Goal: Task Accomplishment & Management: Use online tool/utility

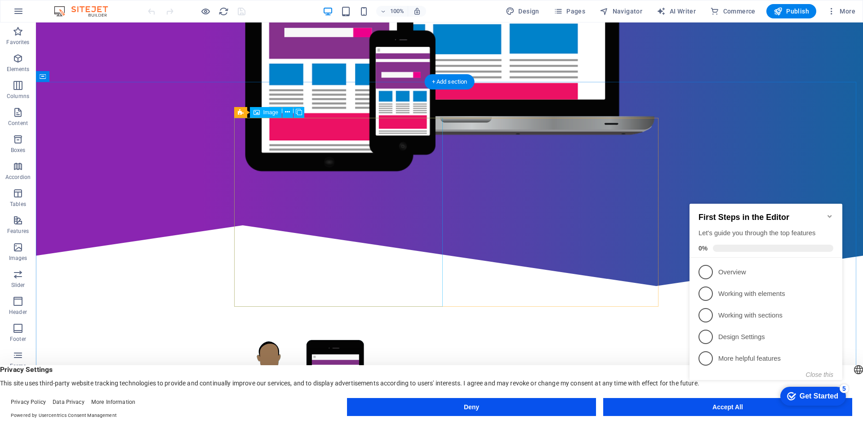
scroll to position [365, 0]
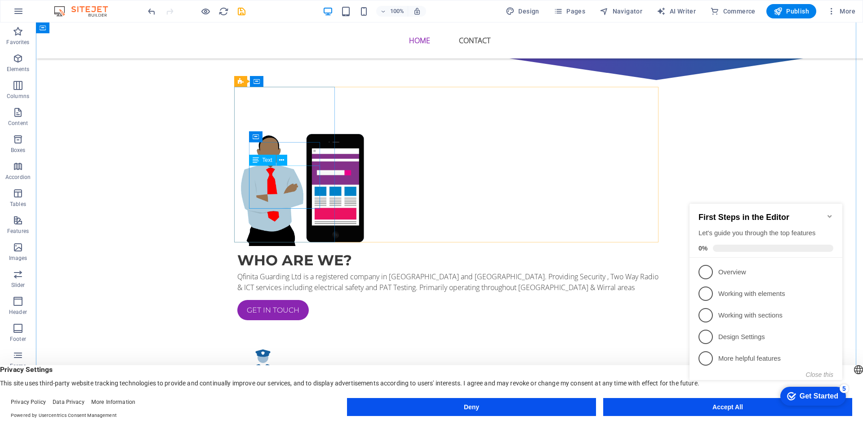
scroll to position [569, 0]
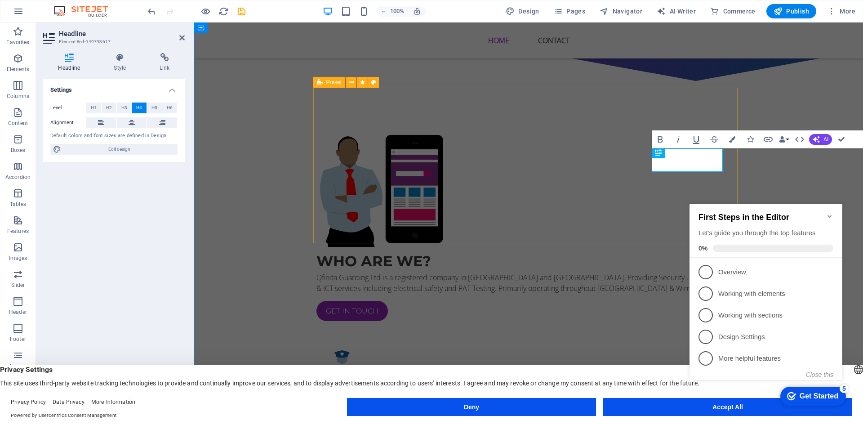
scroll to position [561, 0]
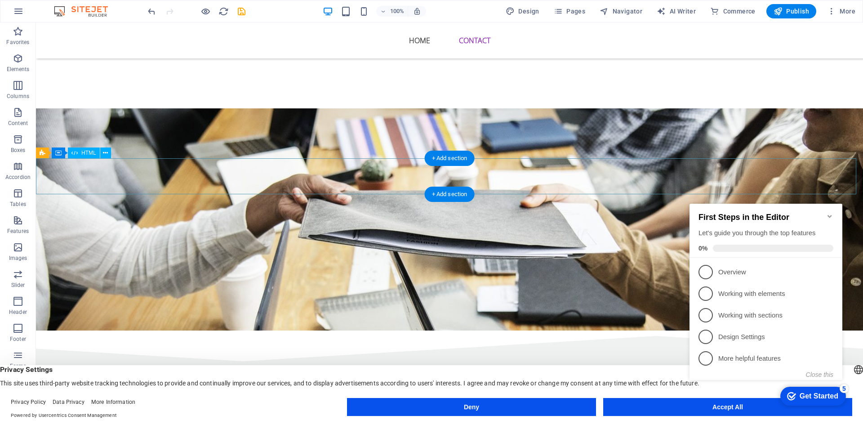
scroll to position [1680, 0]
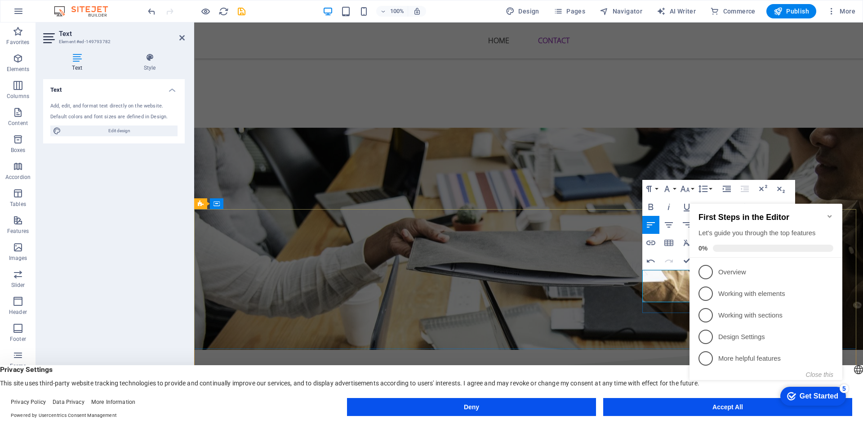
scroll to position [106, 5]
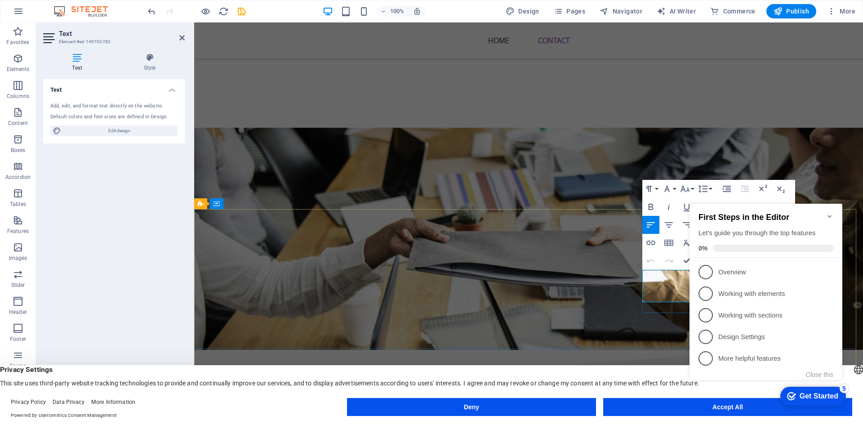
click at [647, 201] on icon "button" at bounding box center [651, 206] width 11 height 11
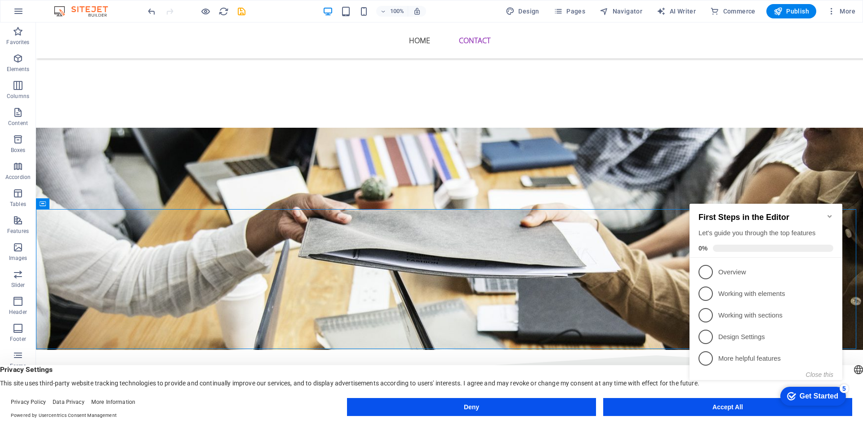
click at [829, 213] on icon "Minimize checklist" at bounding box center [829, 216] width 7 height 7
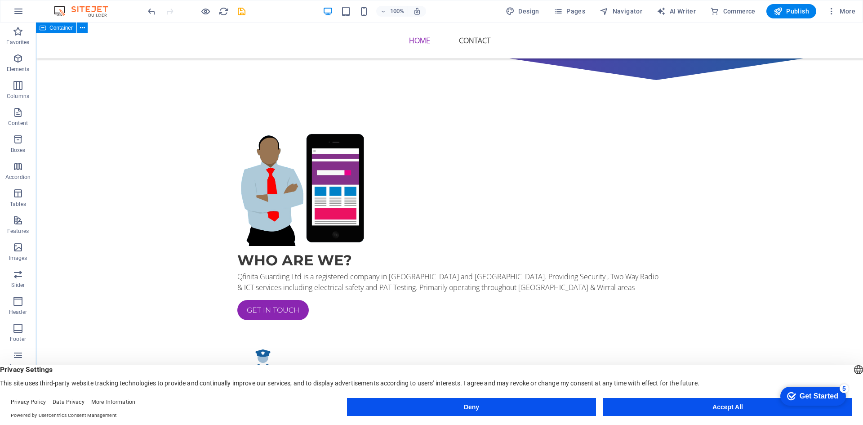
scroll to position [564, 0]
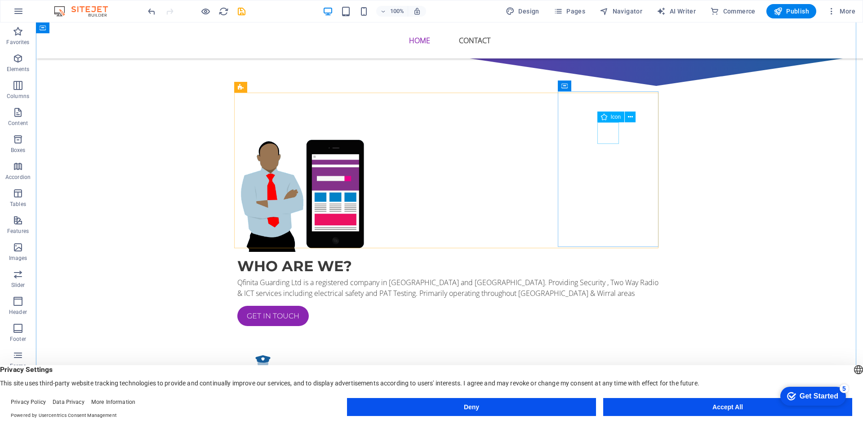
drag, startPoint x: 601, startPoint y: 134, endPoint x: 498, endPoint y: 154, distance: 105.4
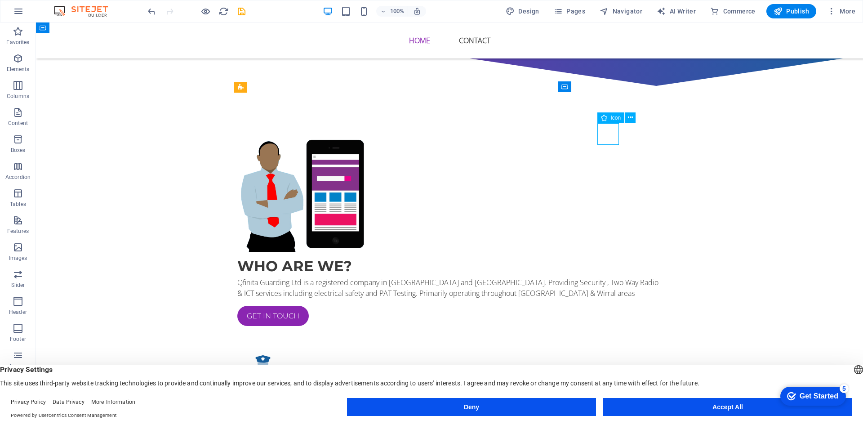
select select "xMidYMid"
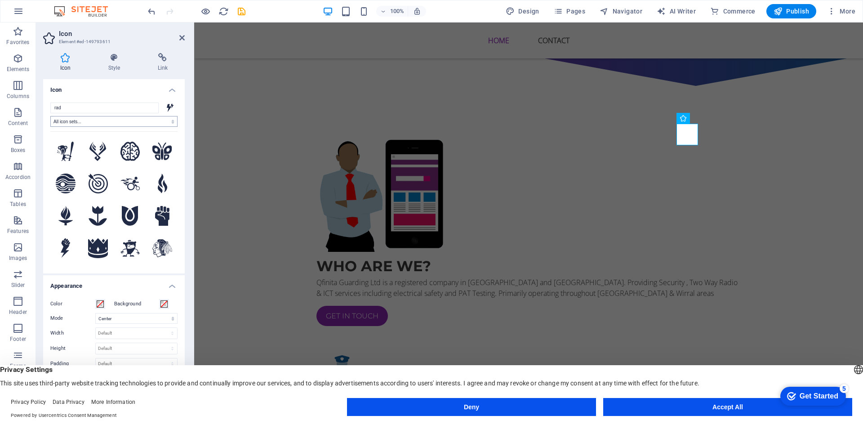
type input "radi"
